Goal: Check status: Check status

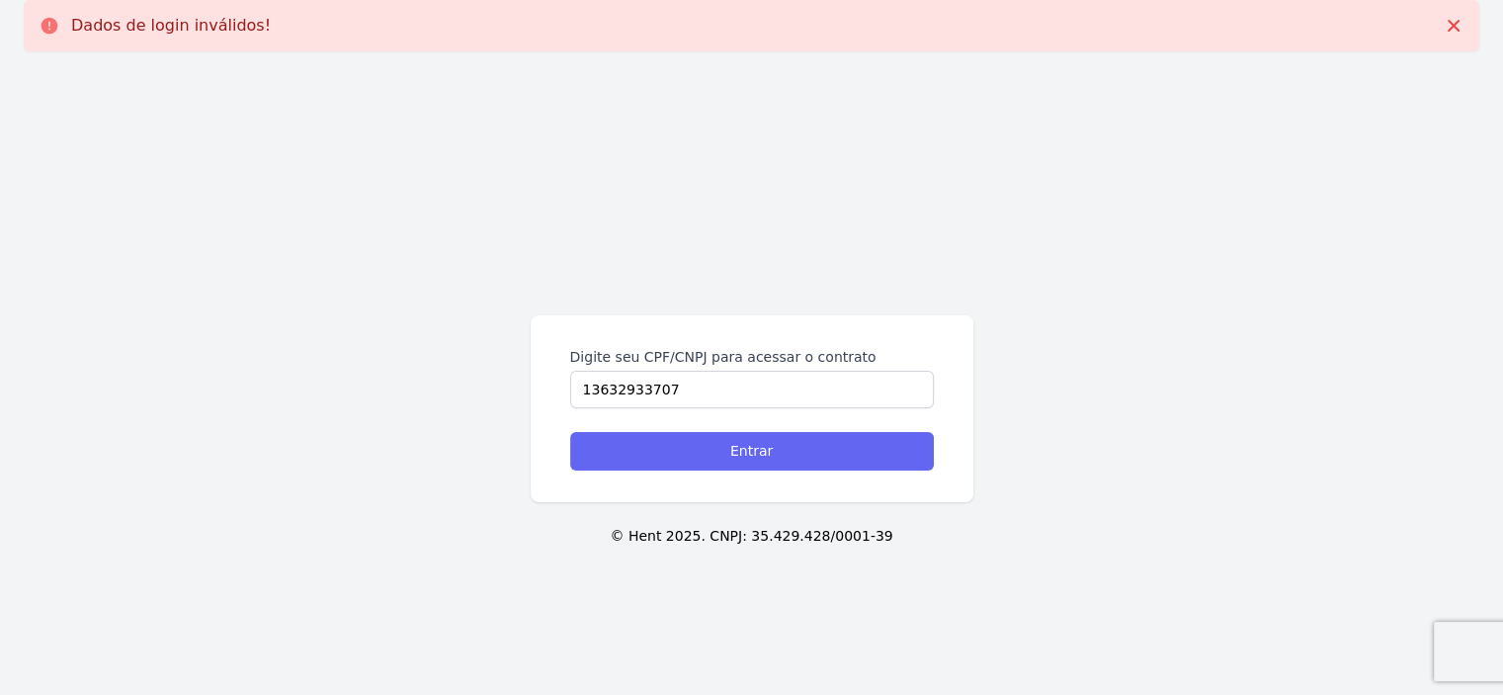
type input "13632933707"
click at [719, 457] on input "Entrar" at bounding box center [752, 451] width 364 height 39
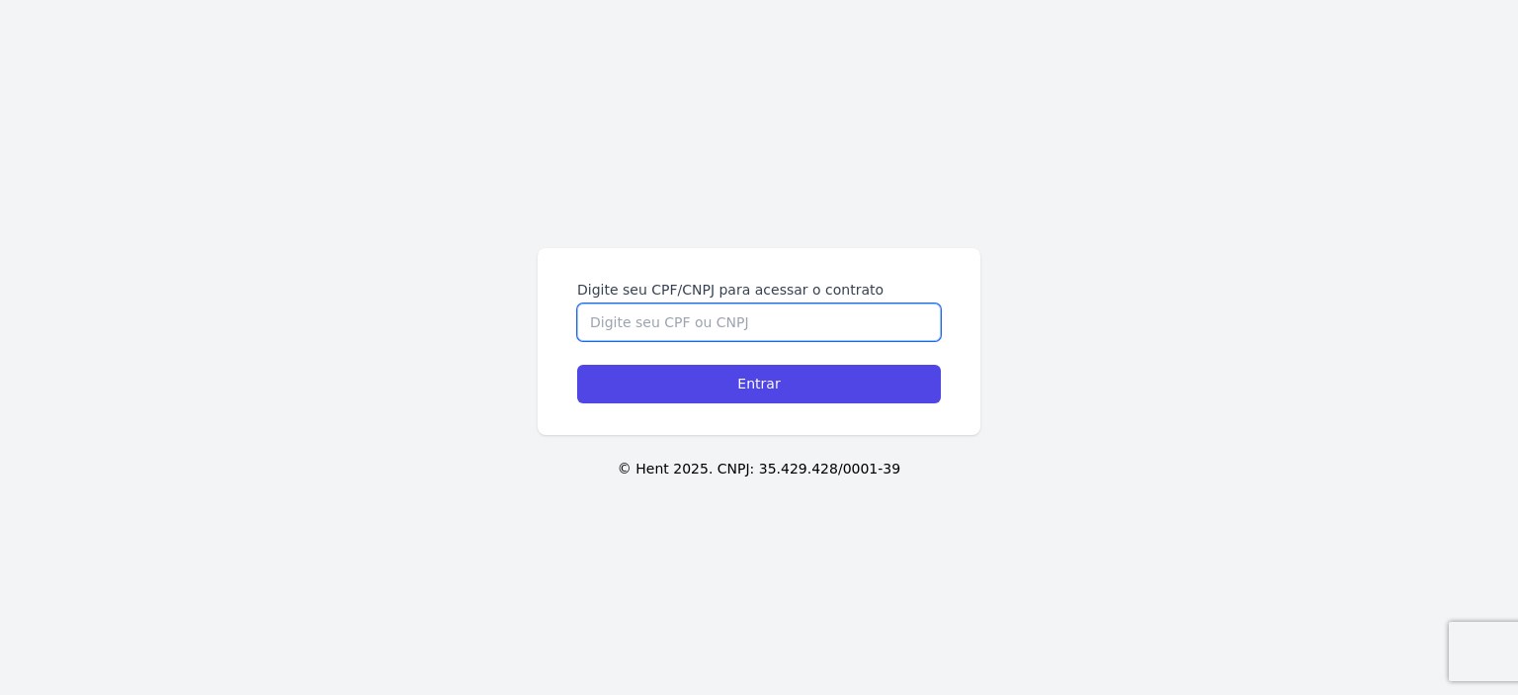
click at [677, 317] on input "Digite seu CPF/CNPJ para acessar o contrato" at bounding box center [759, 322] width 364 height 38
type input "13632933707"
click at [577, 365] on input "Entrar" at bounding box center [759, 384] width 364 height 39
click at [621, 316] on input "Digite seu CPF/CNPJ para acessar o contrato" at bounding box center [759, 322] width 364 height 38
type input "13632933707"
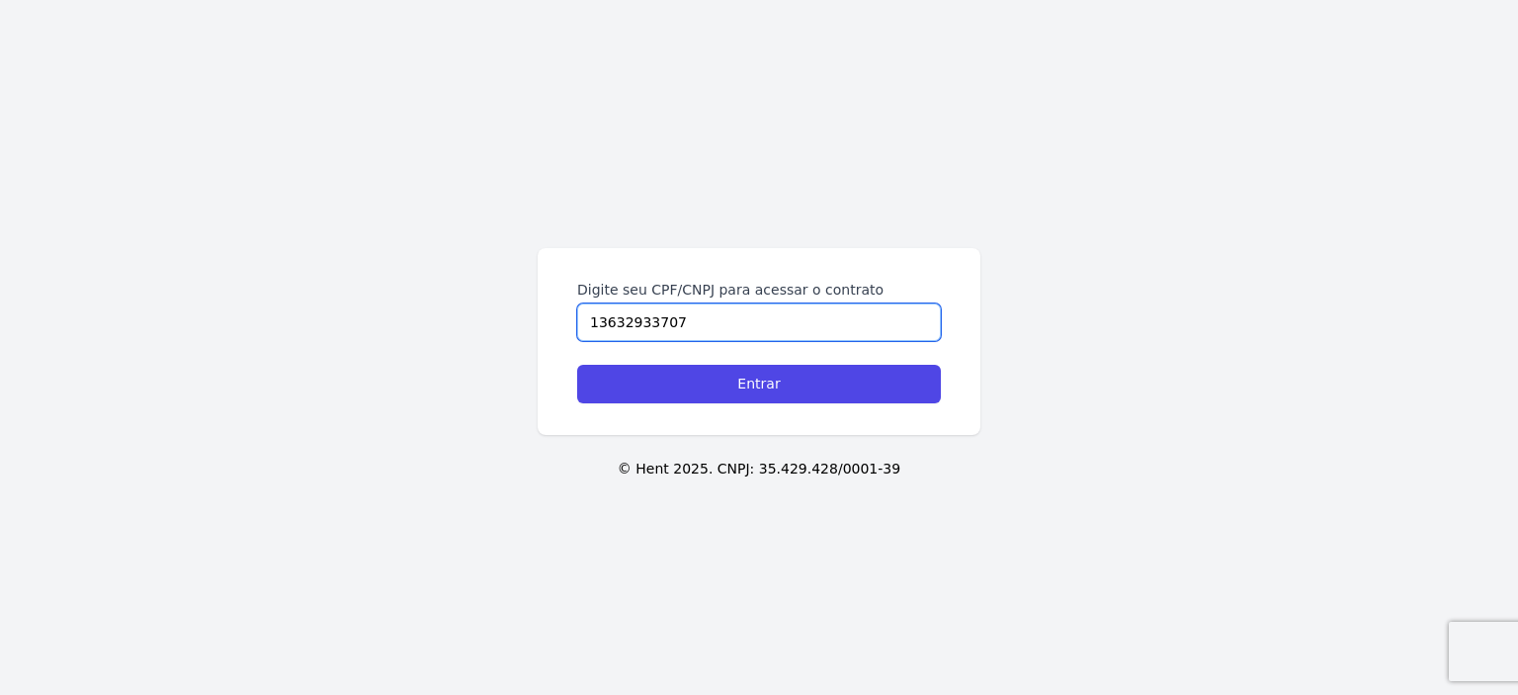
click at [577, 365] on input "Entrar" at bounding box center [759, 384] width 364 height 39
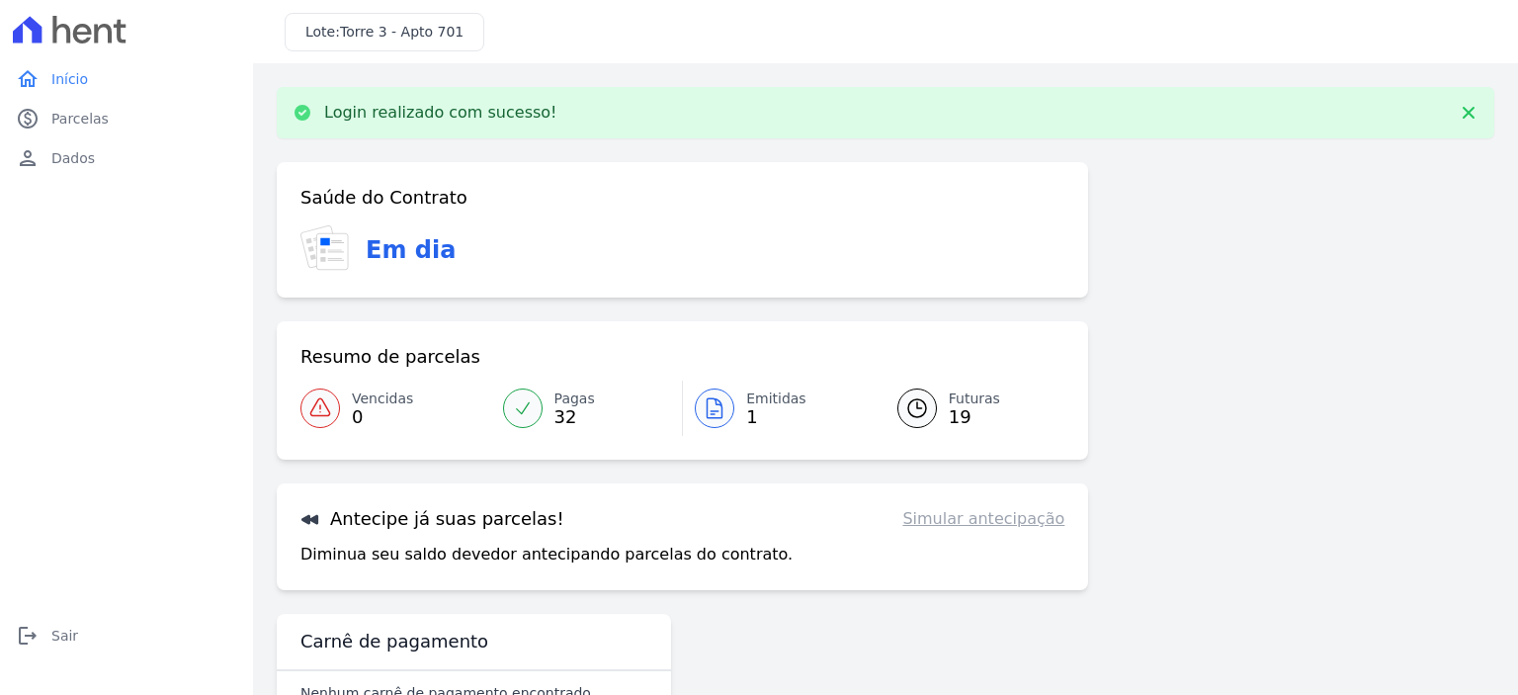
click at [727, 414] on div at bounding box center [715, 408] width 40 height 40
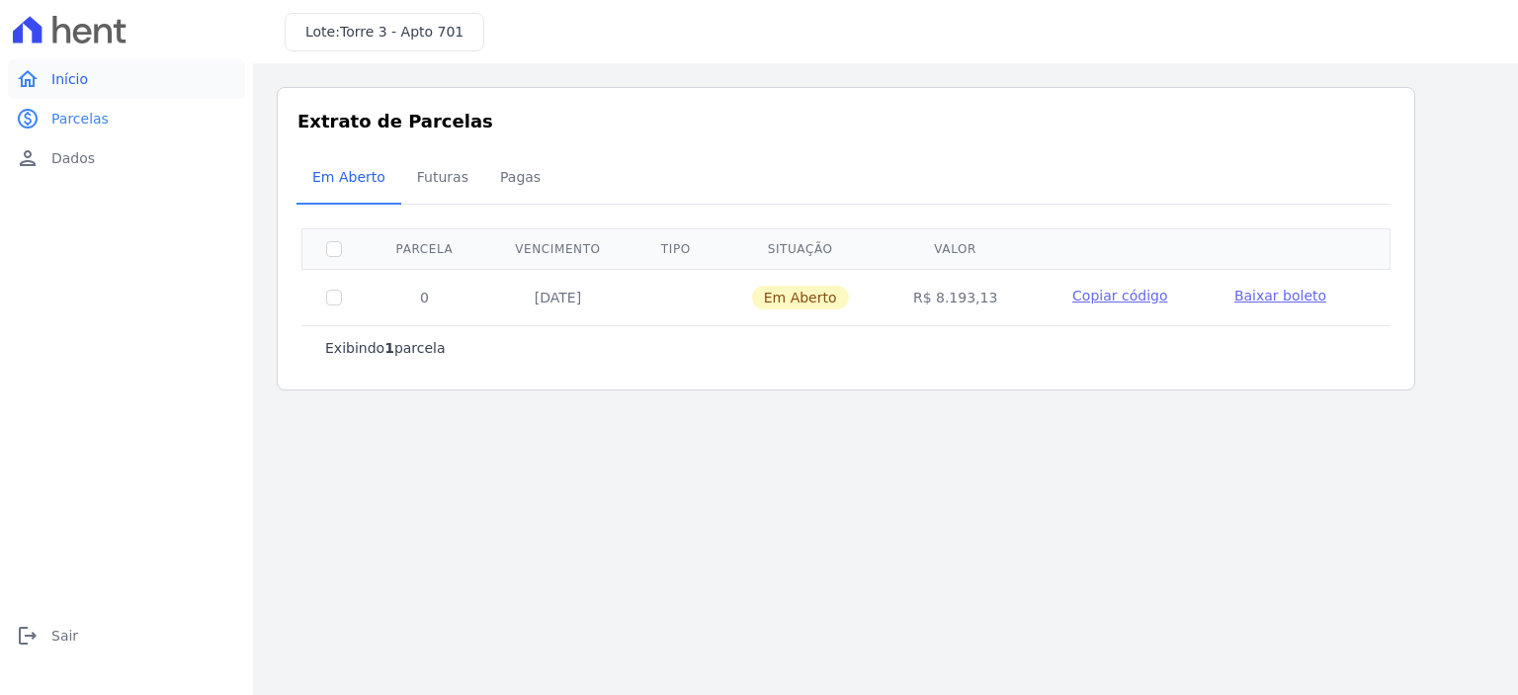
click at [67, 78] on span "Início" at bounding box center [69, 79] width 37 height 20
